Goal: Task Accomplishment & Management: Manage account settings

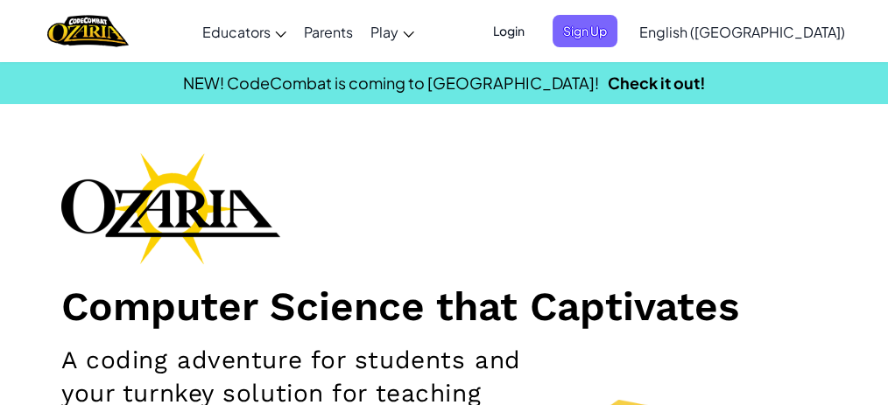
drag, startPoint x: 504, startPoint y: 4, endPoint x: 592, endPoint y: 162, distance: 180.3
click at [532, 162] on div "Computer Science that Captivates A coding adventure for students and your turnk…" at bounding box center [443, 407] width 765 height 511
click at [532, 30] on span "Login" at bounding box center [509, 31] width 53 height 32
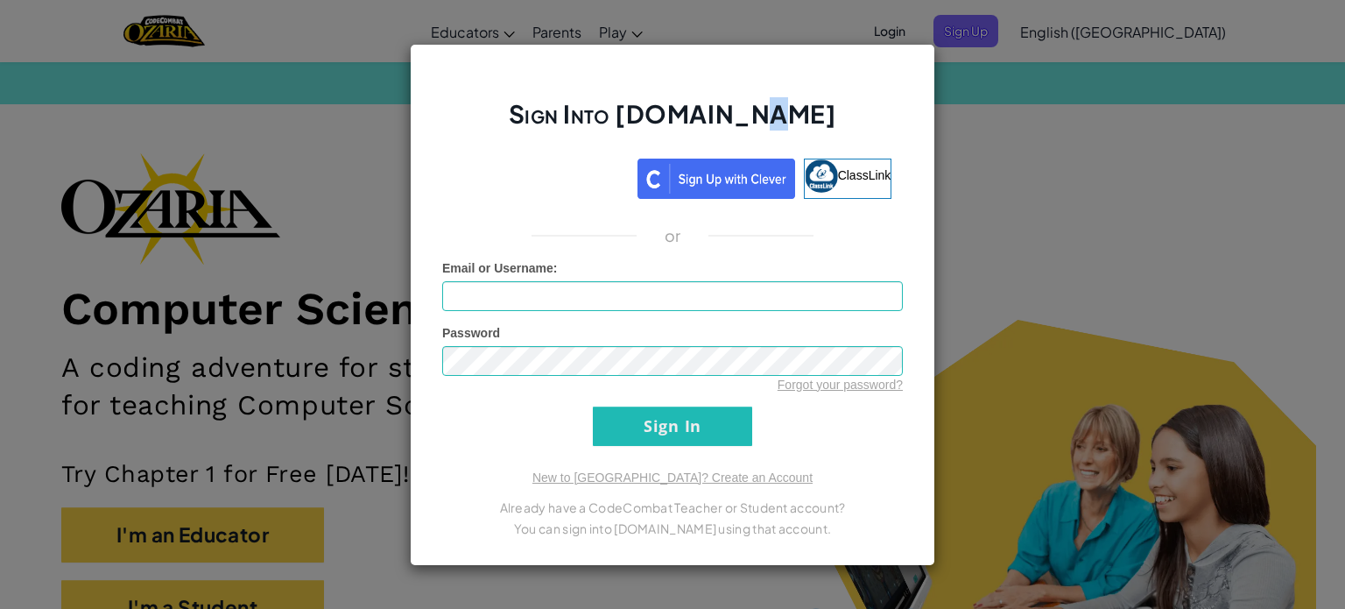
drag, startPoint x: 1145, startPoint y: 2, endPoint x: 783, endPoint y: 109, distance: 377.1
click at [532, 109] on h2 "Sign Into [DOMAIN_NAME]" at bounding box center [672, 122] width 461 height 51
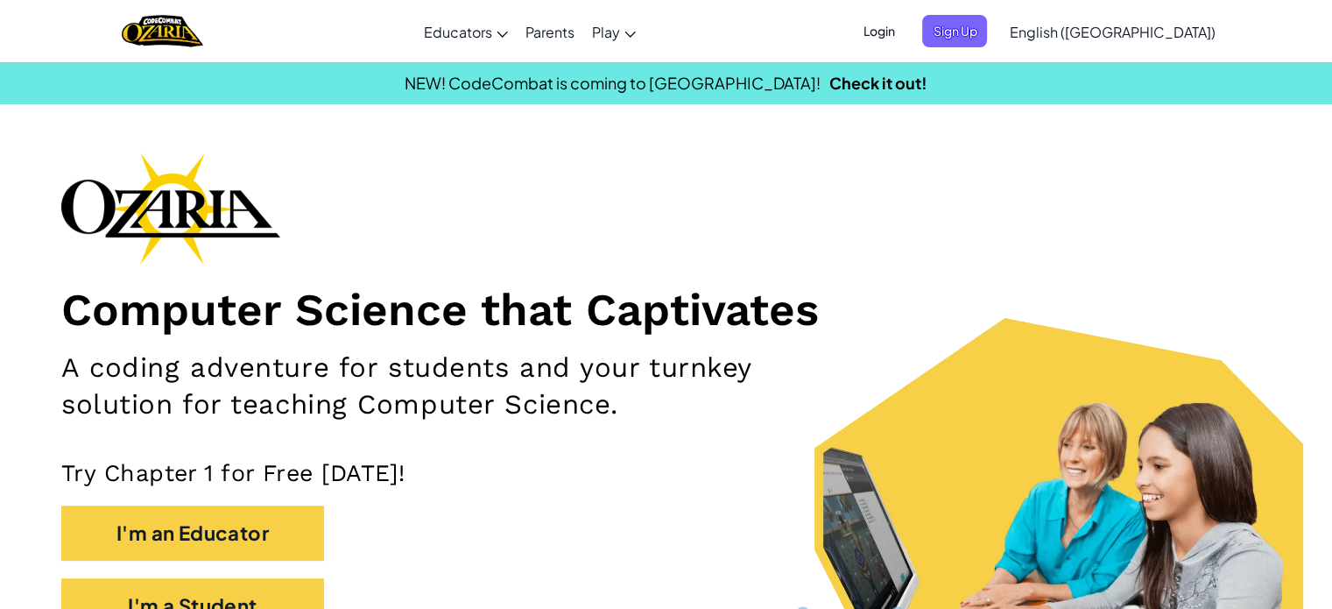
click at [905, 27] on span "Login" at bounding box center [878, 31] width 53 height 32
click at [905, 21] on span "Login" at bounding box center [878, 31] width 53 height 32
